Goal: Task Accomplishment & Management: Use online tool/utility

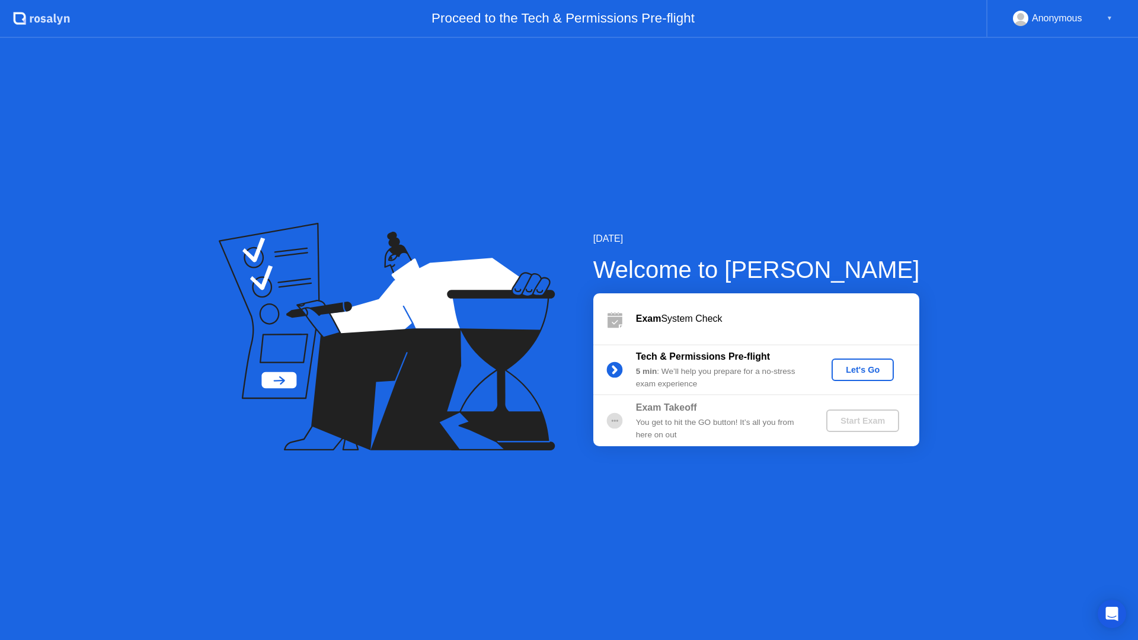
click at [854, 370] on div "Let's Go" at bounding box center [862, 369] width 53 height 9
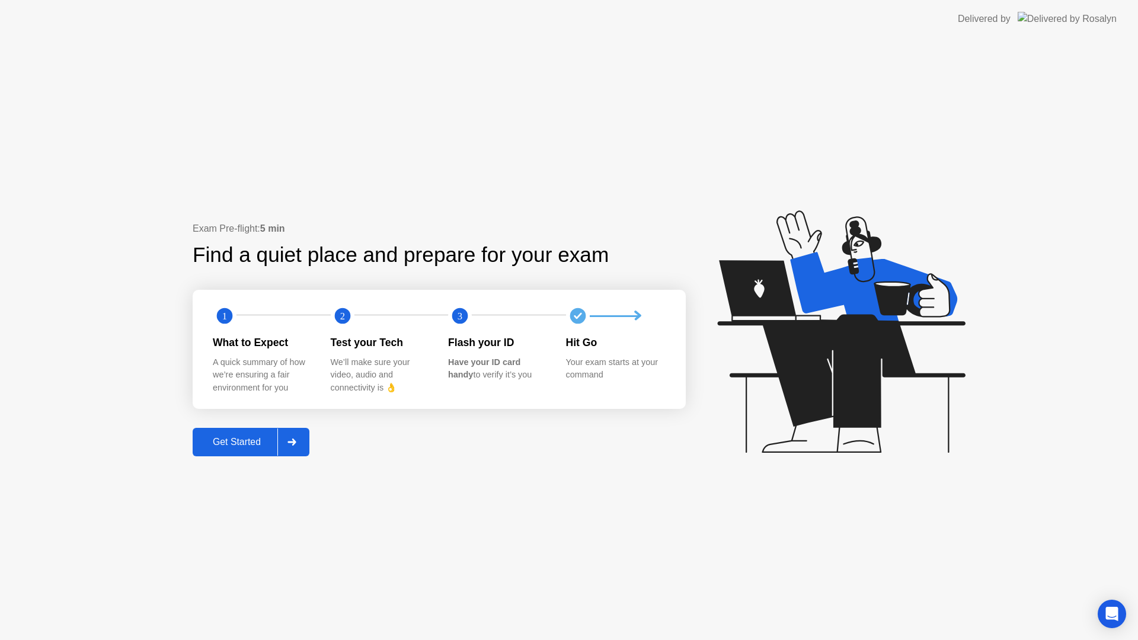
click at [229, 442] on div "Get Started" at bounding box center [236, 442] width 81 height 11
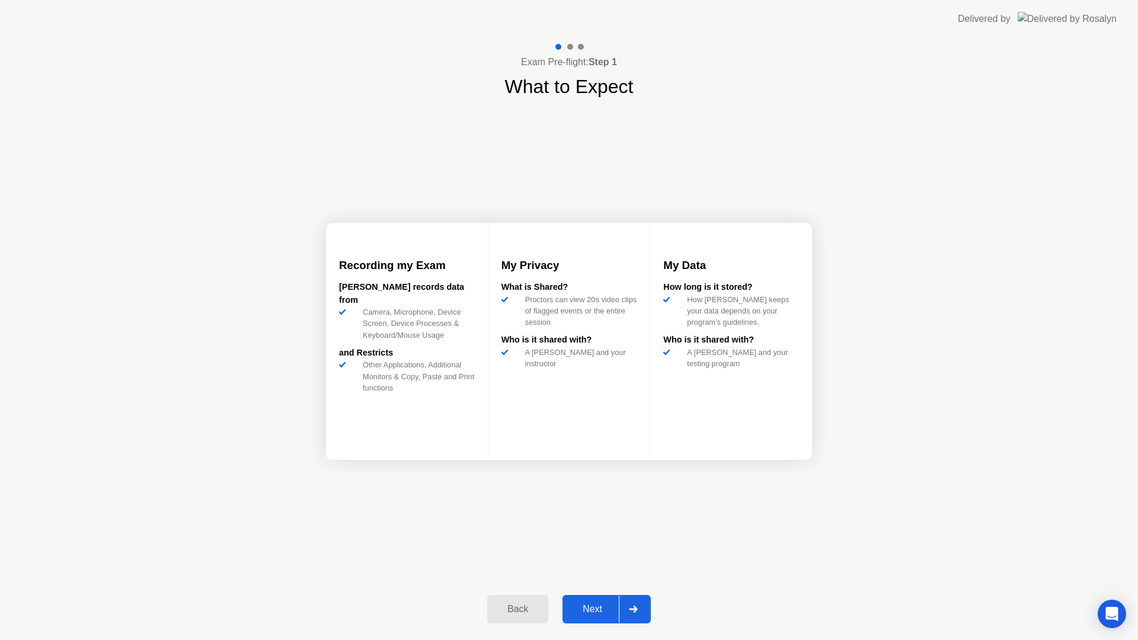
click at [587, 613] on div "Next" at bounding box center [592, 609] width 53 height 11
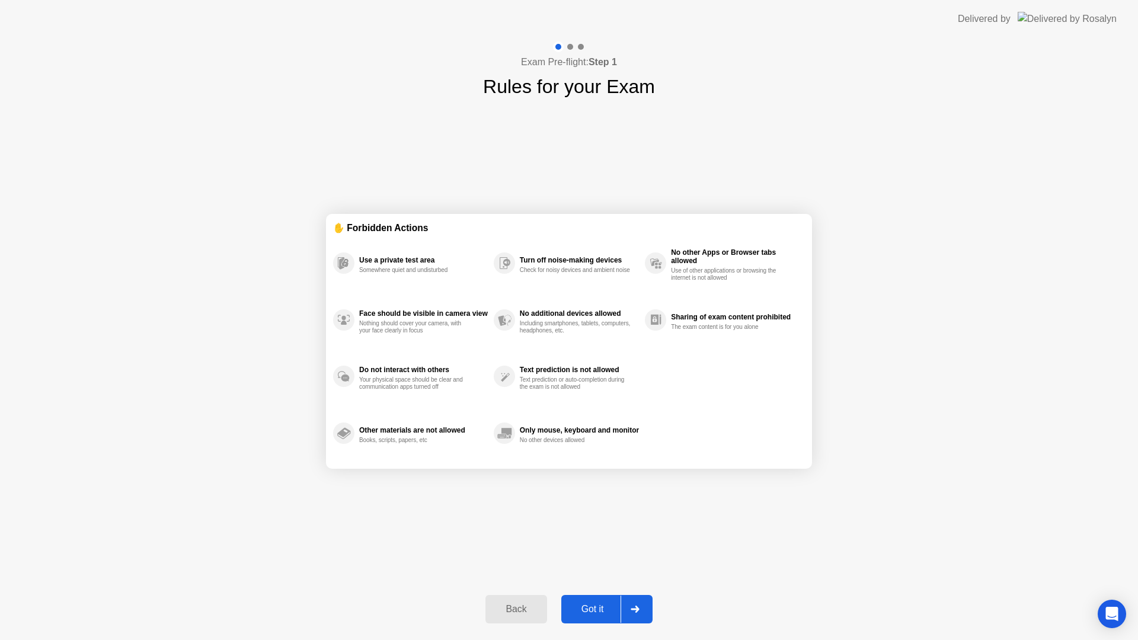
click at [595, 608] on div "Got it" at bounding box center [593, 609] width 56 height 11
select select "Available cameras"
select select "Available speakers"
select select "Available microphones"
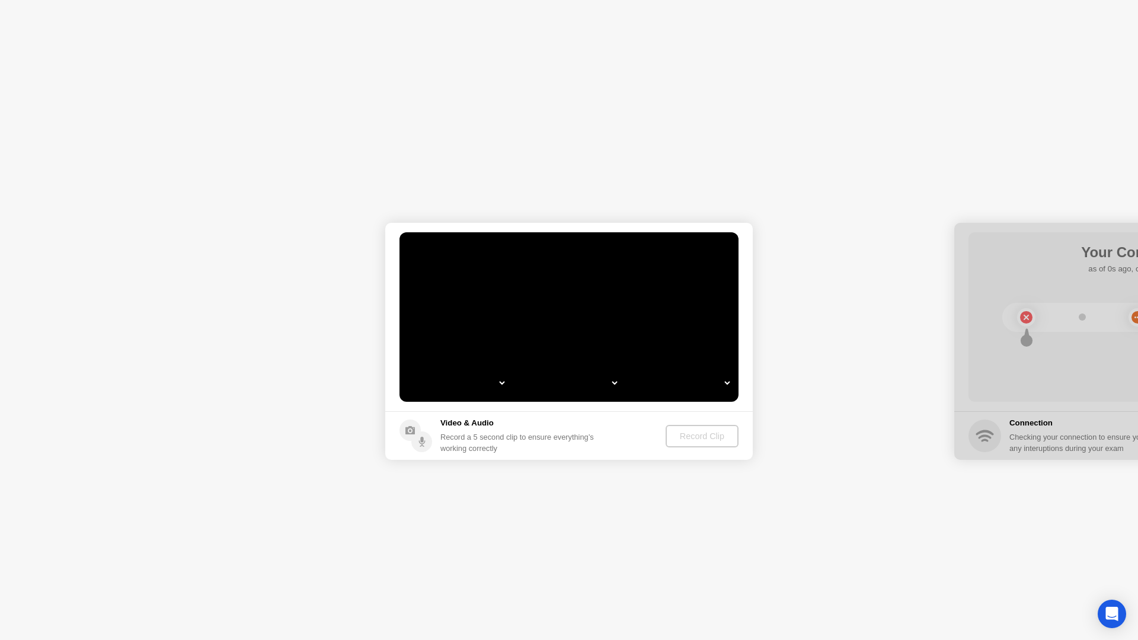
select select "**********"
select select "*******"
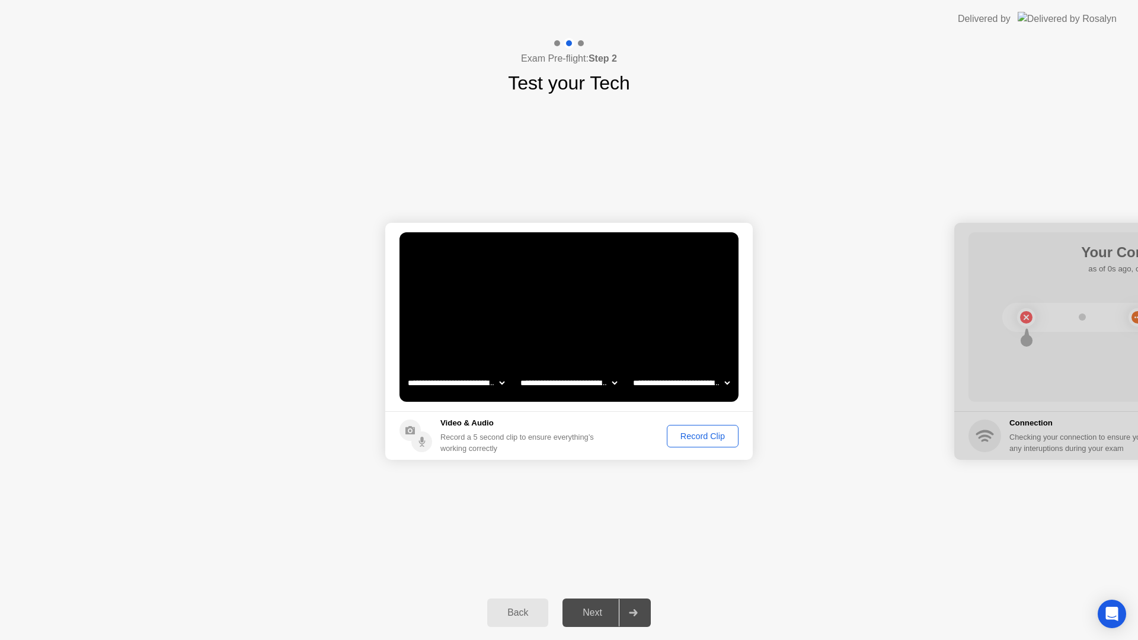
click at [696, 437] on div "Record Clip" at bounding box center [702, 436] width 63 height 9
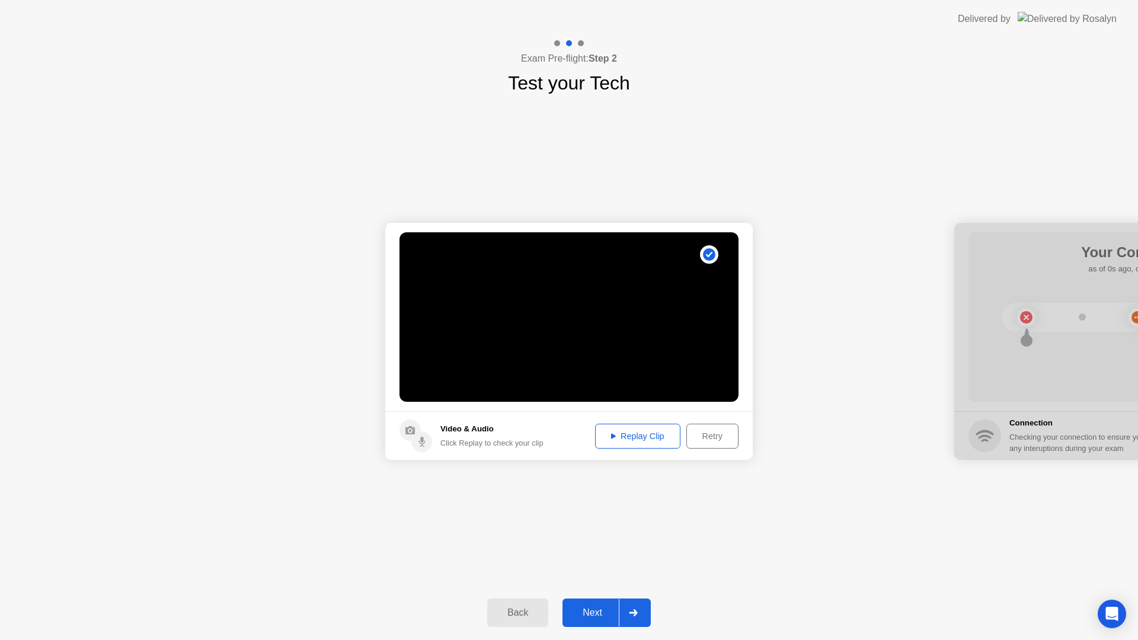
click at [660, 438] on div "Replay Clip" at bounding box center [637, 436] width 77 height 9
click at [602, 622] on button "Next" at bounding box center [607, 613] width 88 height 28
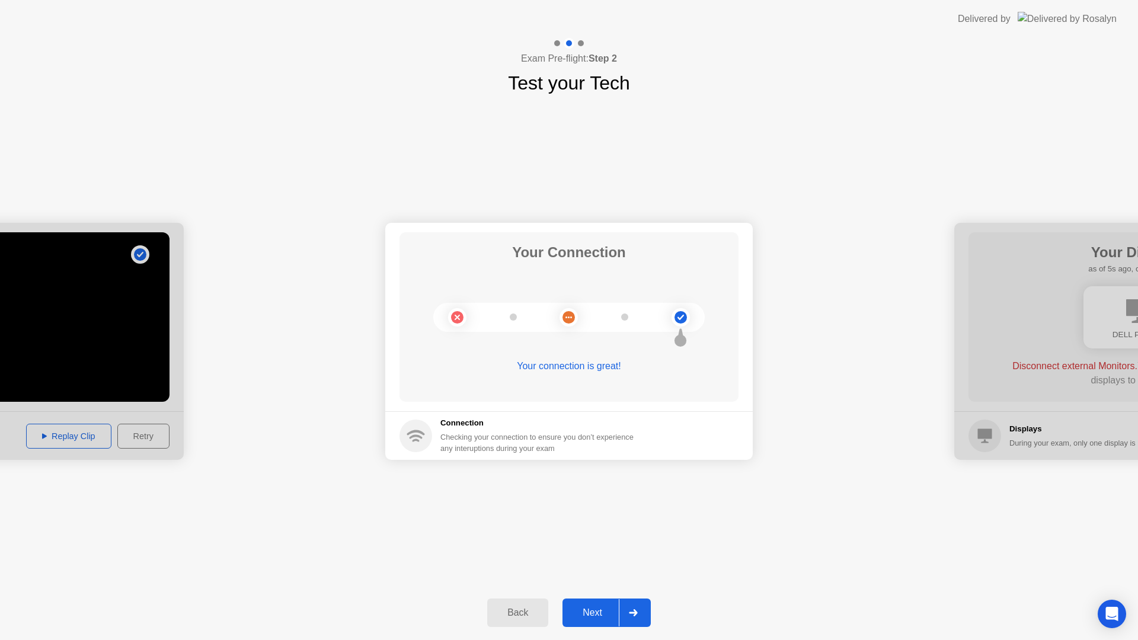
click at [602, 622] on button "Next" at bounding box center [607, 613] width 88 height 28
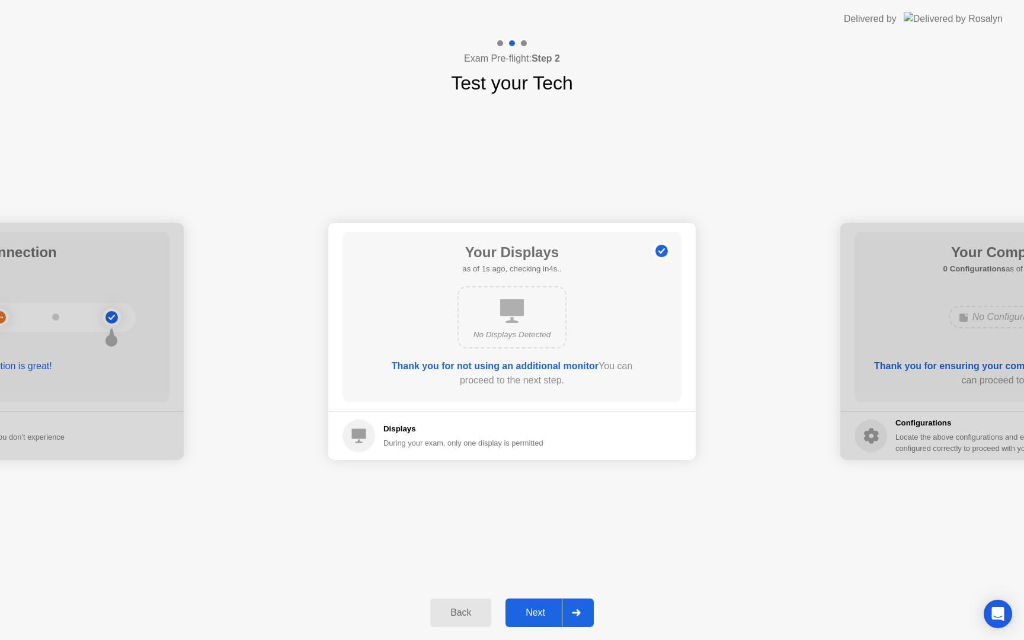
click at [534, 614] on div "Next" at bounding box center [535, 613] width 53 height 11
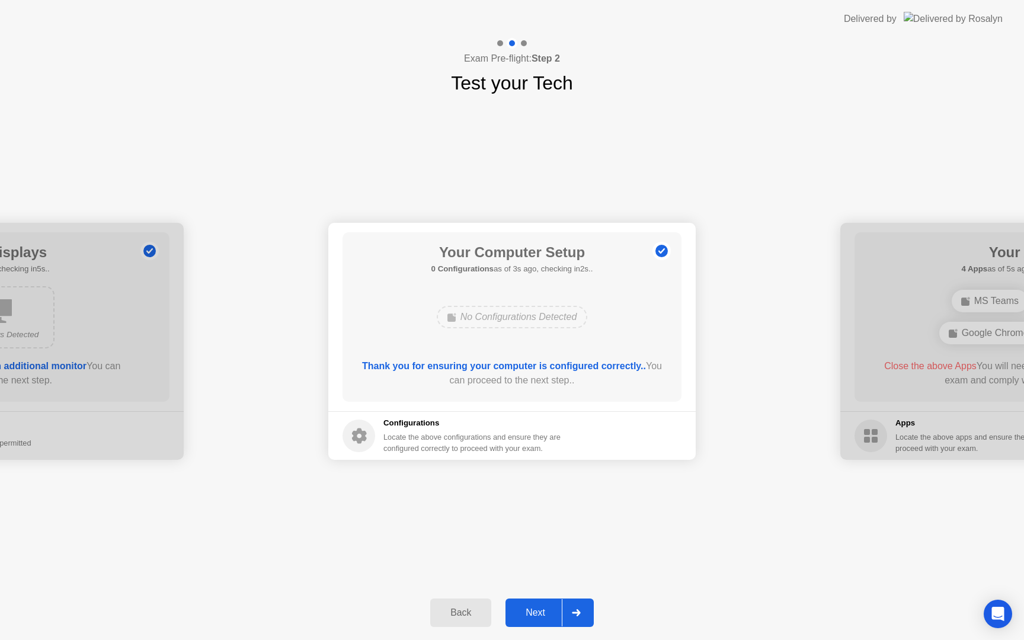
click at [534, 614] on div "Next" at bounding box center [535, 613] width 53 height 11
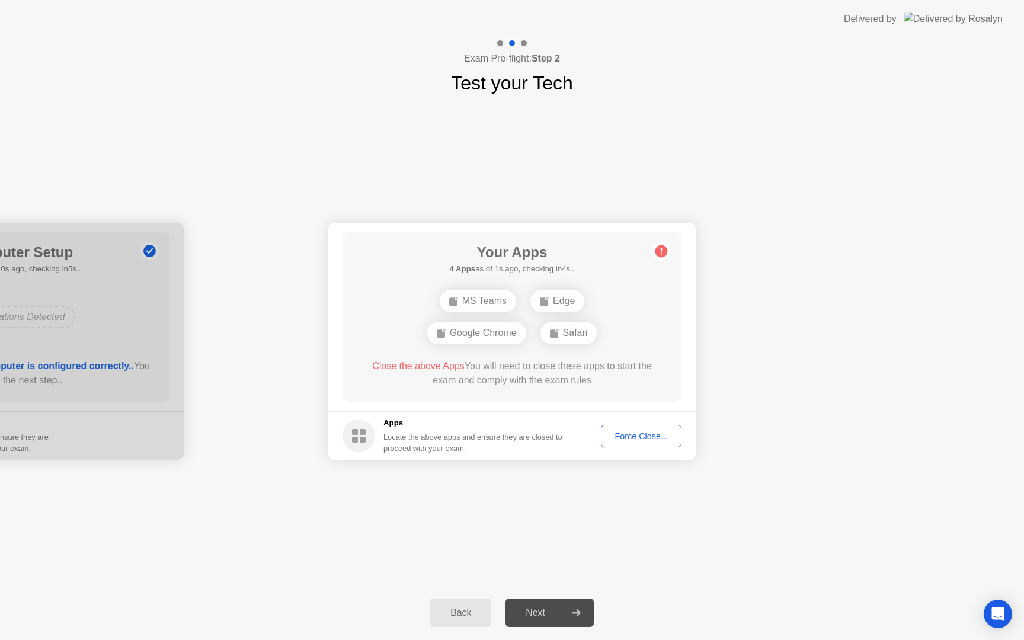
click at [653, 436] on div "Force Close..." at bounding box center [641, 436] width 72 height 9
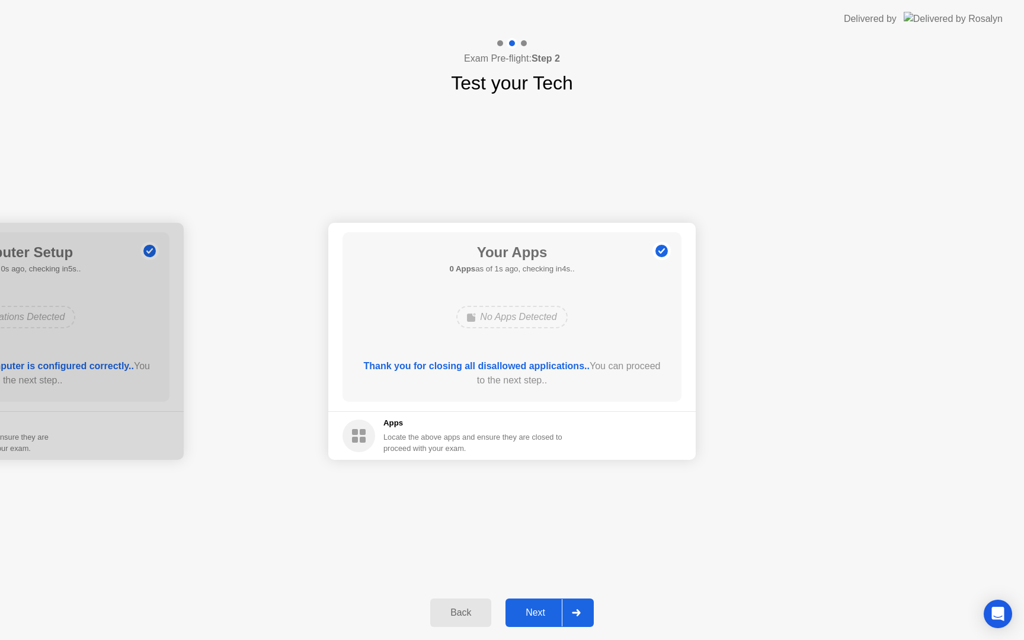
click at [532, 614] on div "Next" at bounding box center [535, 613] width 53 height 11
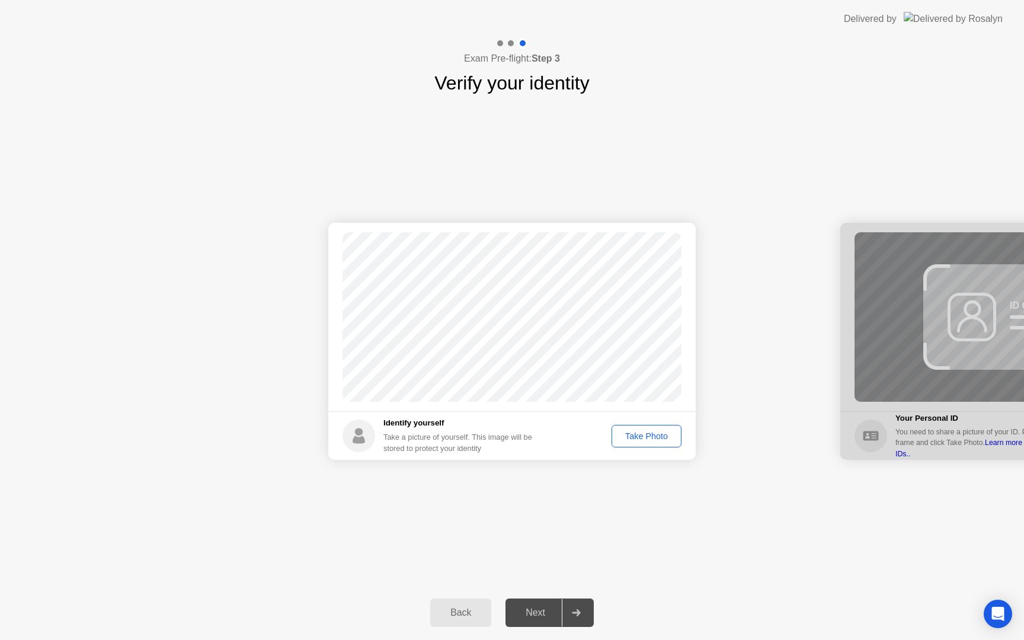
click at [643, 437] on div "Take Photo" at bounding box center [647, 436] width 62 height 9
click at [532, 608] on div "Next" at bounding box center [535, 613] width 53 height 11
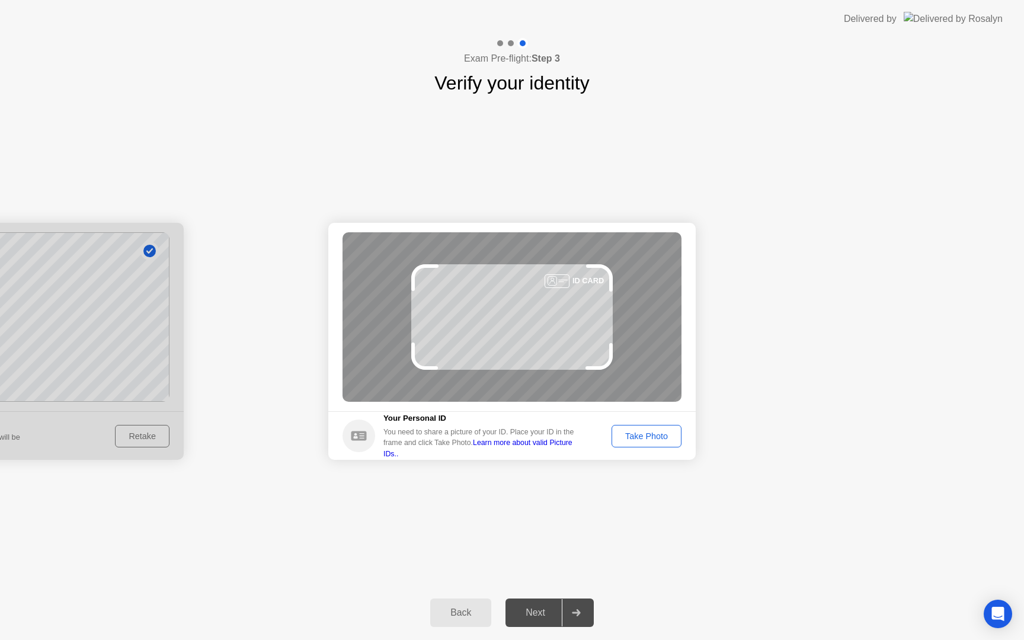
click at [656, 437] on div "Take Photo" at bounding box center [647, 436] width 62 height 9
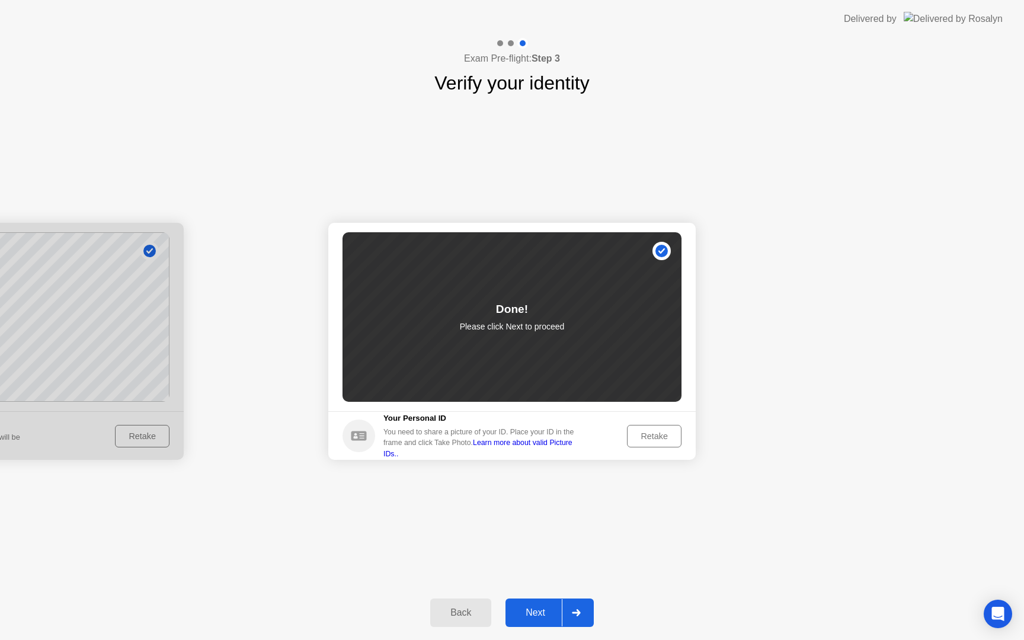
click at [530, 617] on div "Next" at bounding box center [535, 613] width 53 height 11
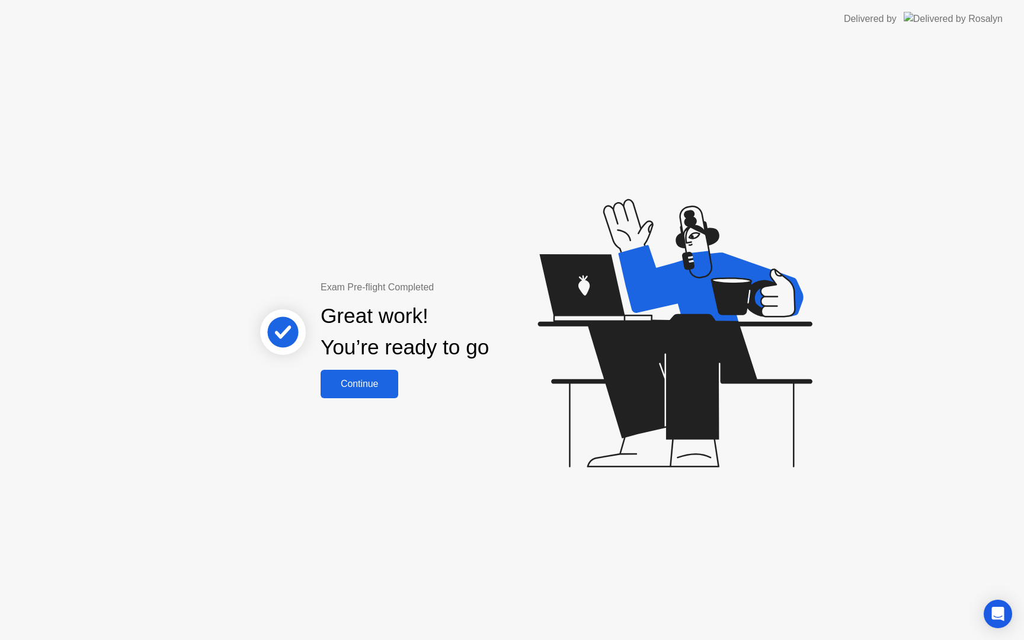
click at [365, 384] on div "Continue" at bounding box center [359, 384] width 71 height 11
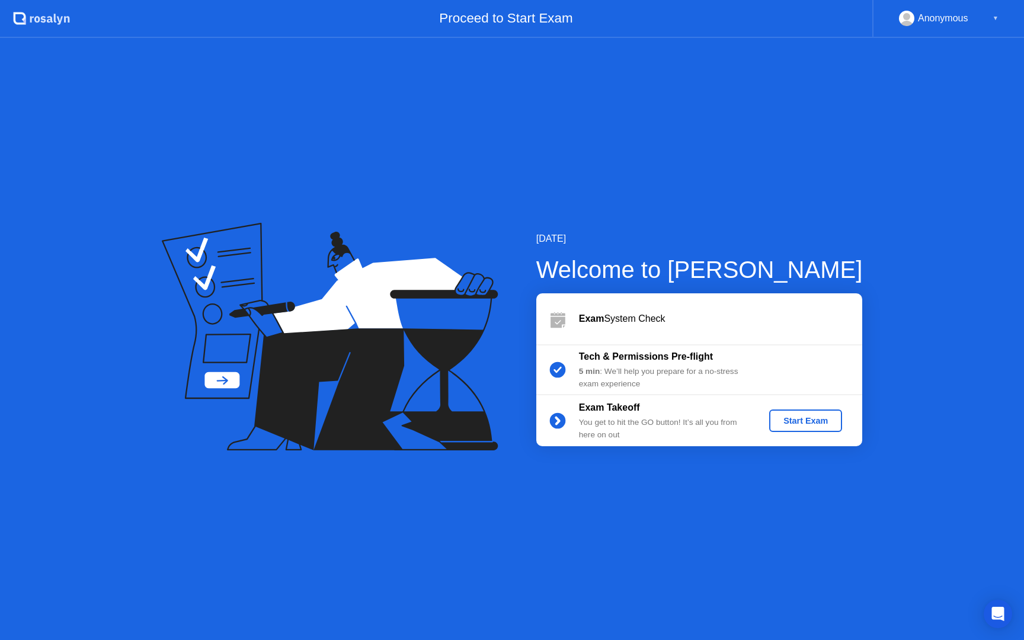
click at [813, 416] on div "Start Exam" at bounding box center [805, 420] width 63 height 9
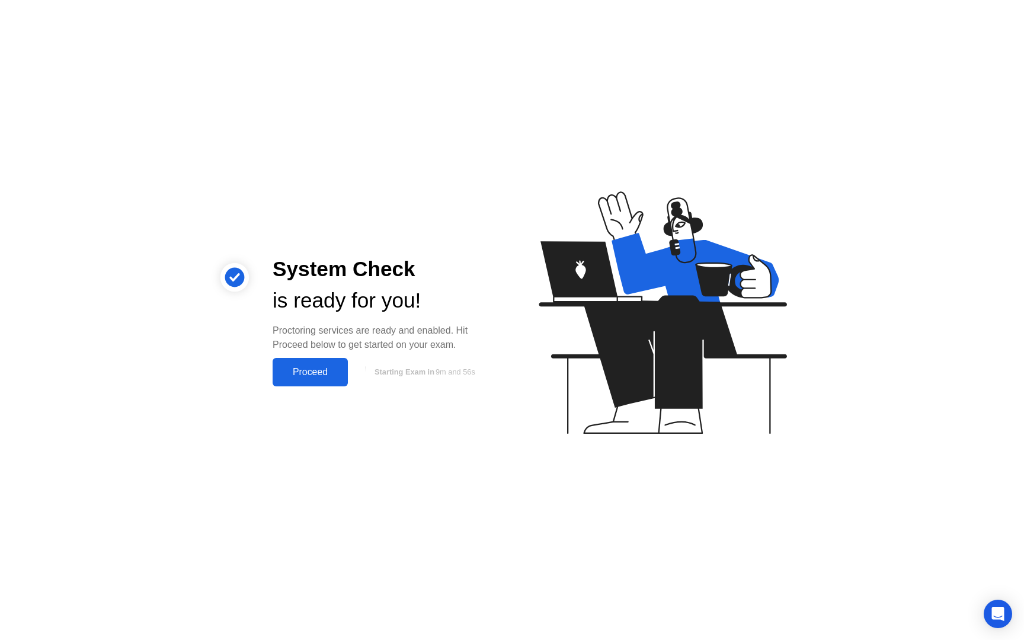
click at [315, 373] on div "Proceed" at bounding box center [310, 372] width 68 height 11
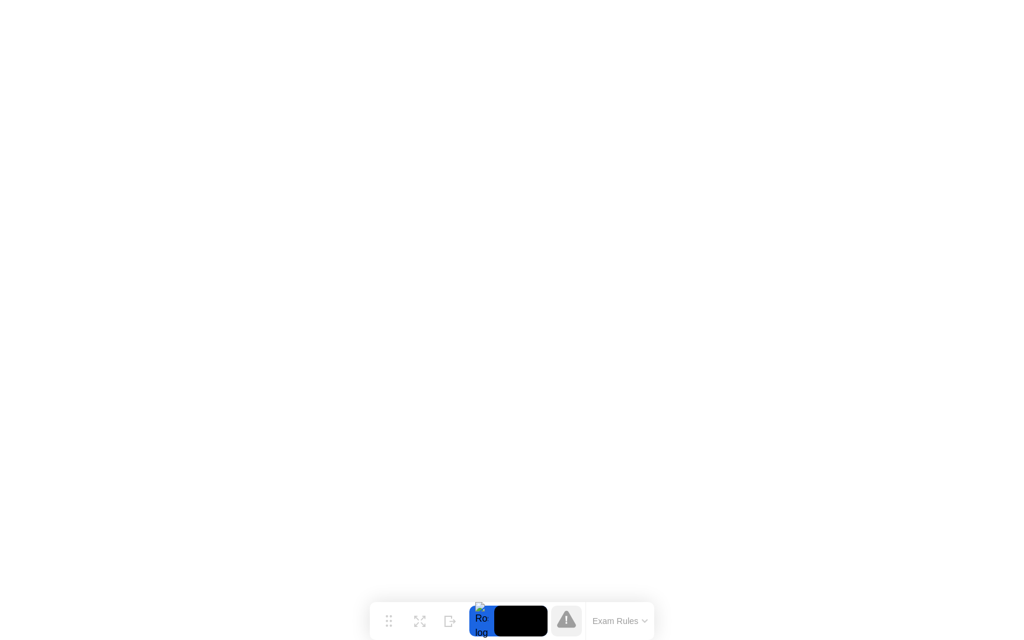
click at [569, 623] on icon at bounding box center [566, 619] width 19 height 17
drag, startPoint x: 389, startPoint y: 619, endPoint x: 366, endPoint y: 623, distance: 23.5
click at [366, 623] on button "Move" at bounding box center [373, 621] width 31 height 31
click at [422, 627] on div "Hide" at bounding box center [427, 630] width 13 height 7
click at [1017, 631] on div at bounding box center [1011, 621] width 25 height 31
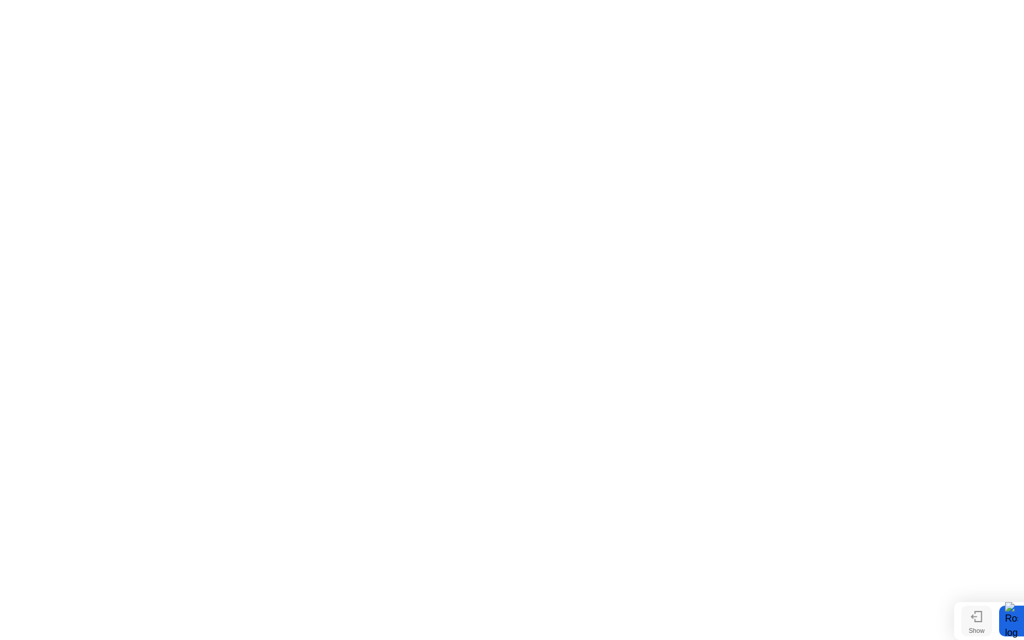
click at [982, 627] on div "Show" at bounding box center [977, 630] width 16 height 7
click at [902, 605] on div "End Proctoring Session" at bounding box center [927, 607] width 132 height 11
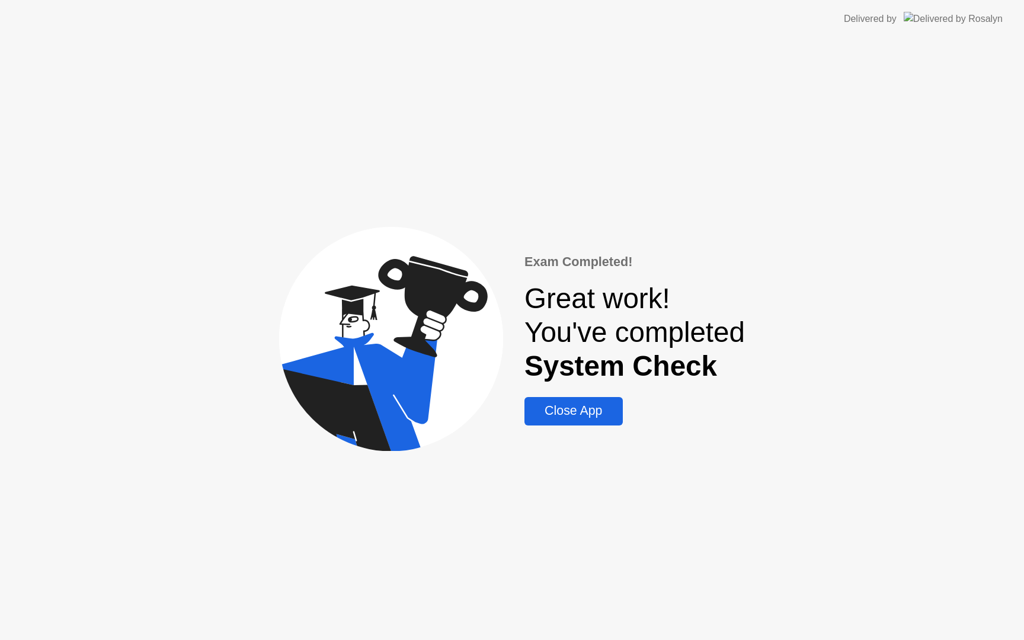
click at [557, 410] on div "Close App" at bounding box center [573, 411] width 91 height 15
